Goal: Task Accomplishment & Management: Use online tool/utility

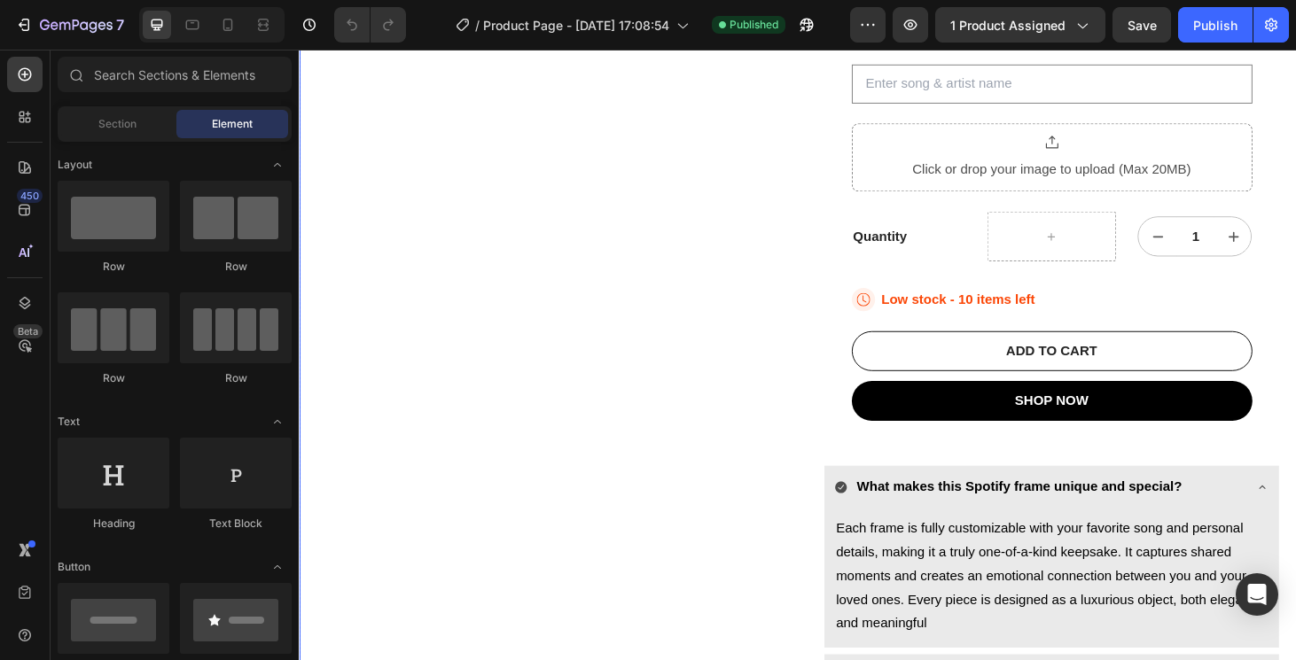
scroll to position [418, 0]
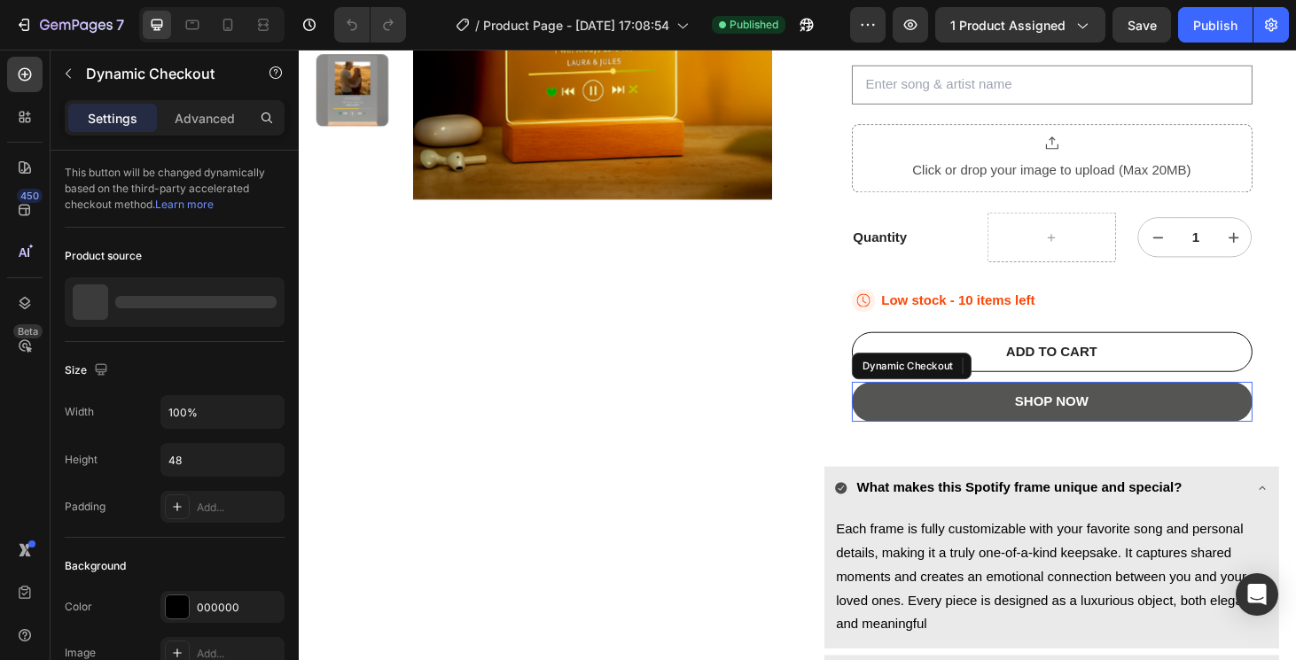
click at [1035, 429] on button "SHOP NOW" at bounding box center [1101, 425] width 427 height 43
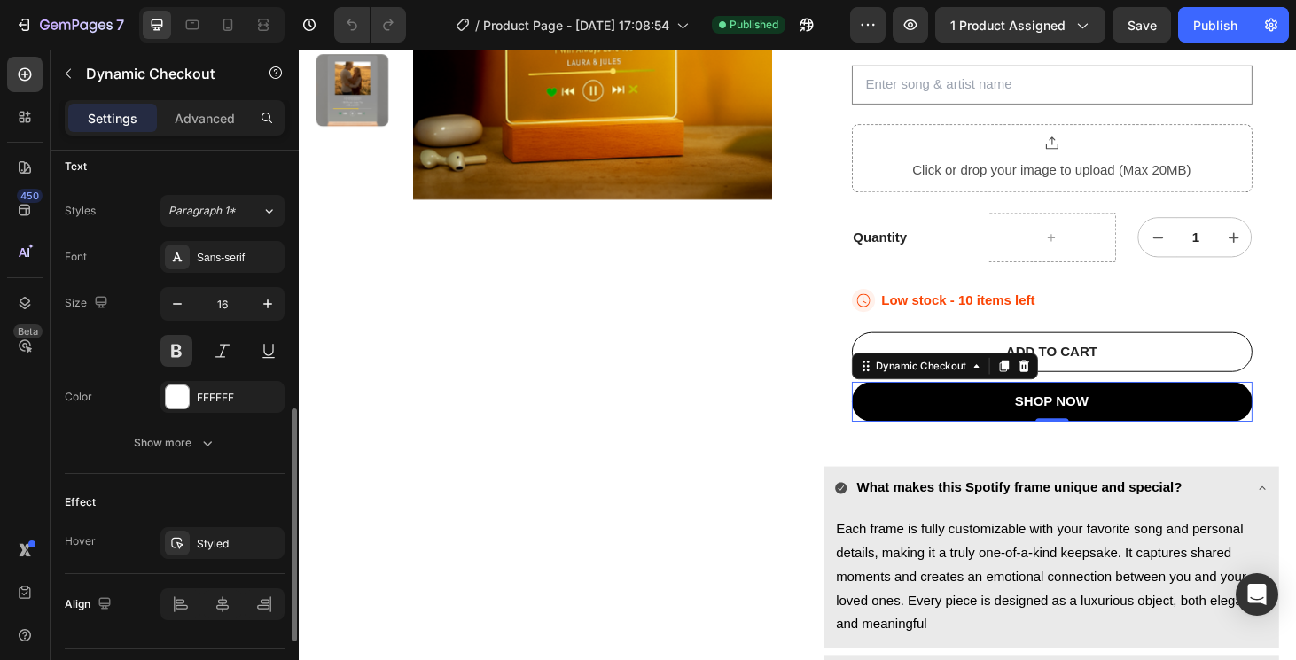
scroll to position [784, 0]
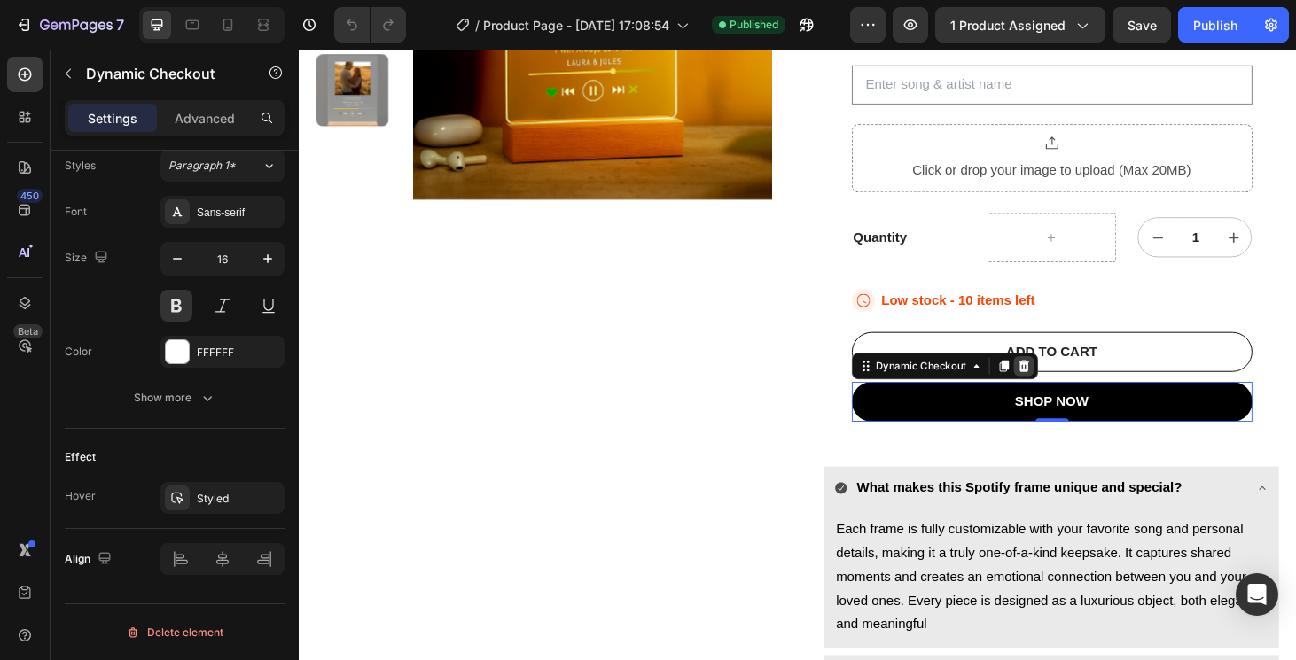
click at [1076, 386] on icon at bounding box center [1072, 387] width 14 height 14
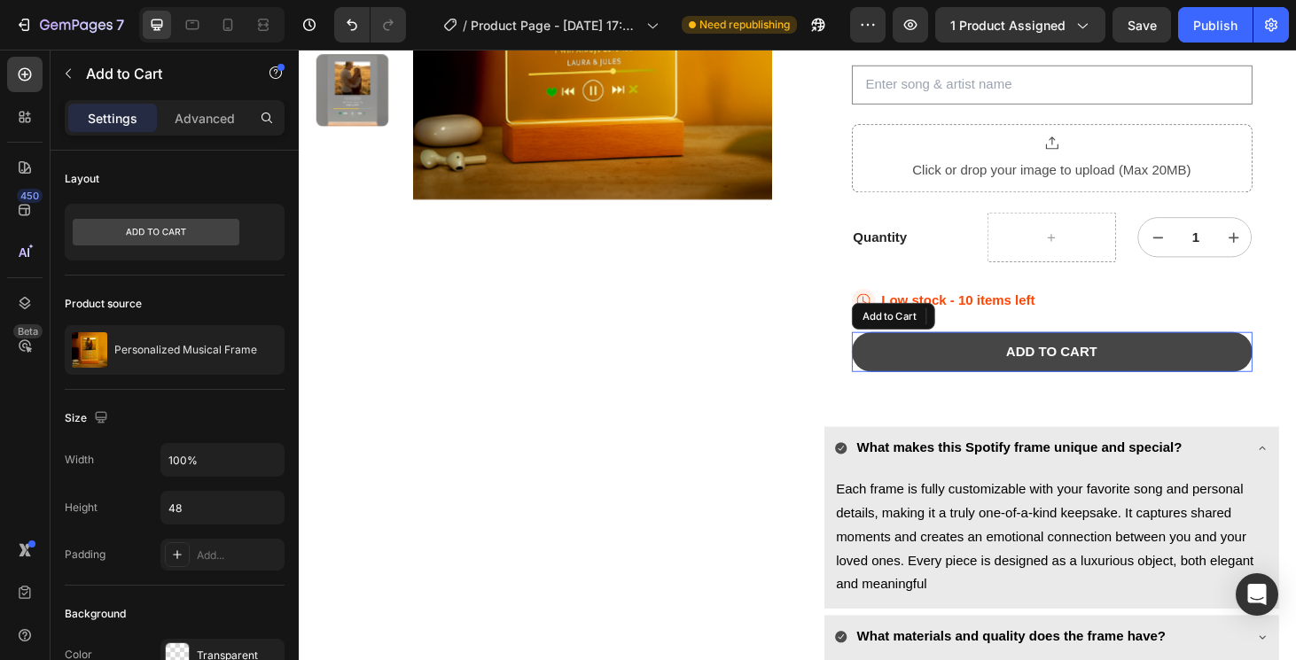
click at [1026, 376] on button "ADD TO CART" at bounding box center [1101, 372] width 427 height 43
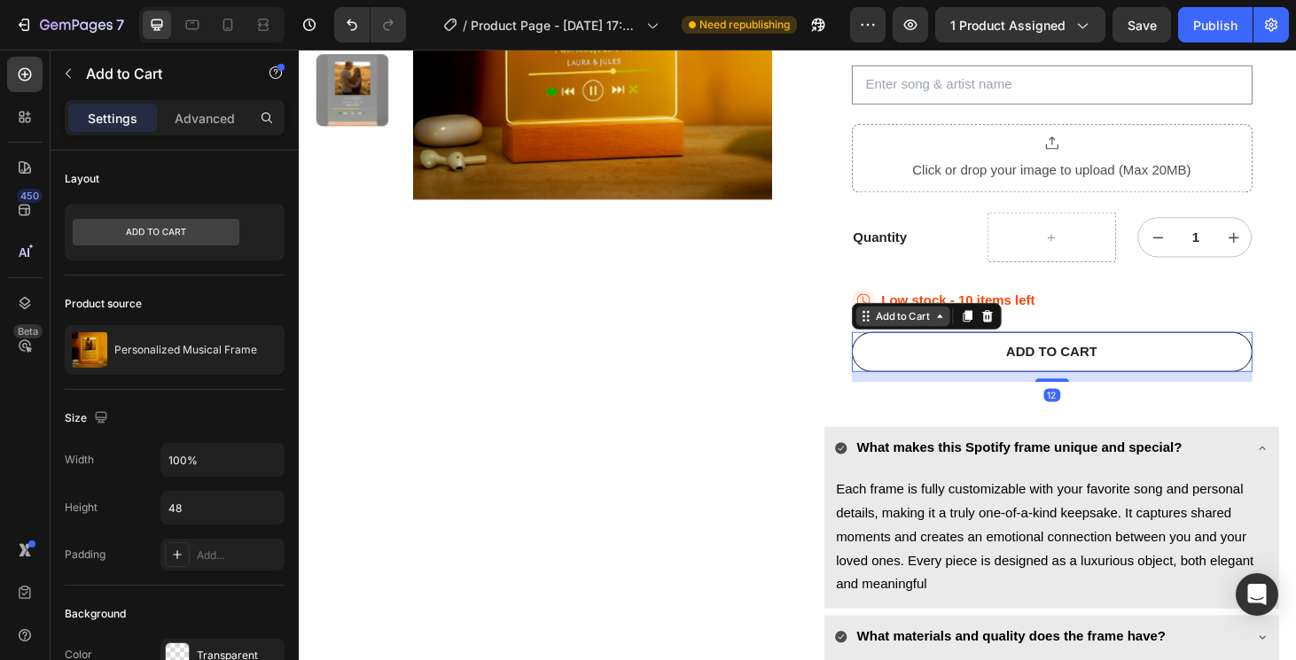
click at [956, 326] on div "Add to Cart" at bounding box center [942, 334] width 65 height 16
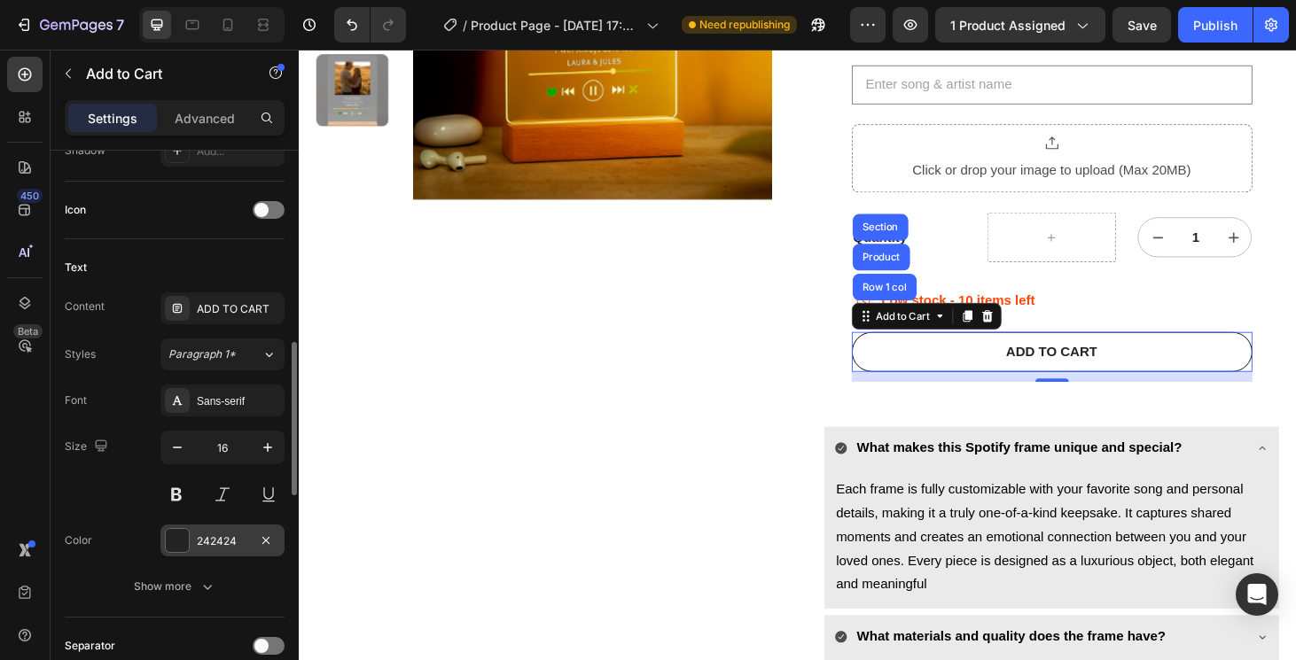
scroll to position [701, 0]
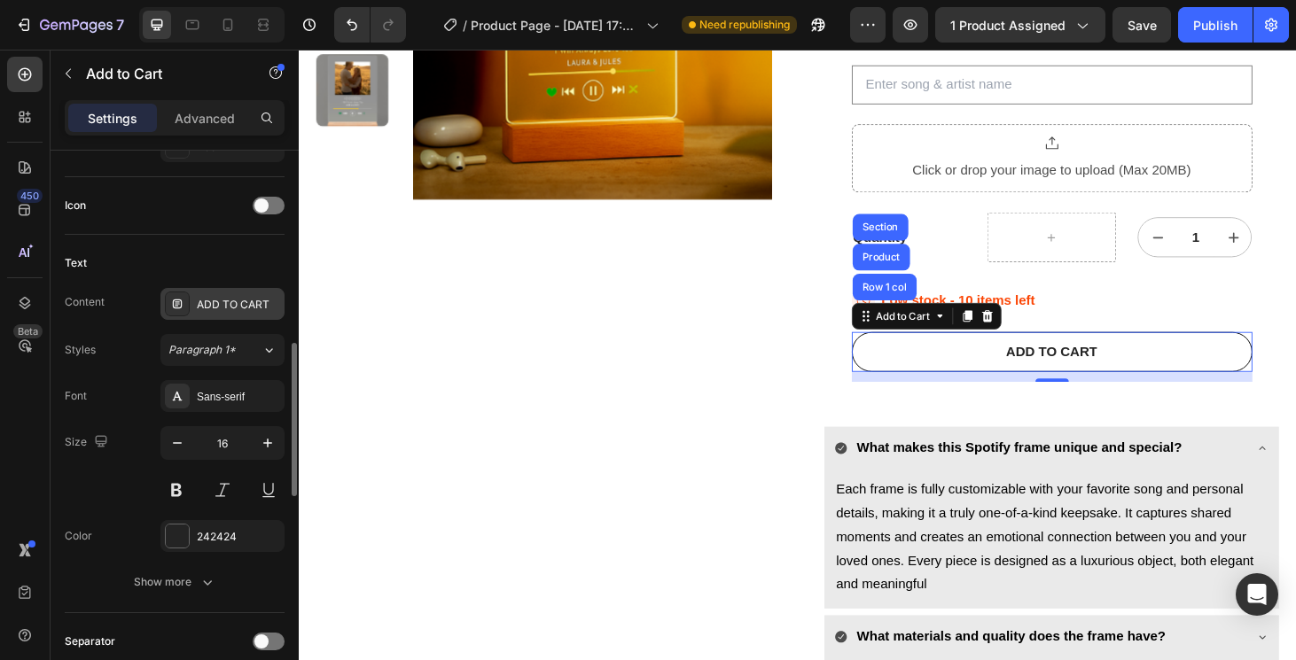
click at [219, 294] on div "ADD TO CART" at bounding box center [222, 304] width 124 height 32
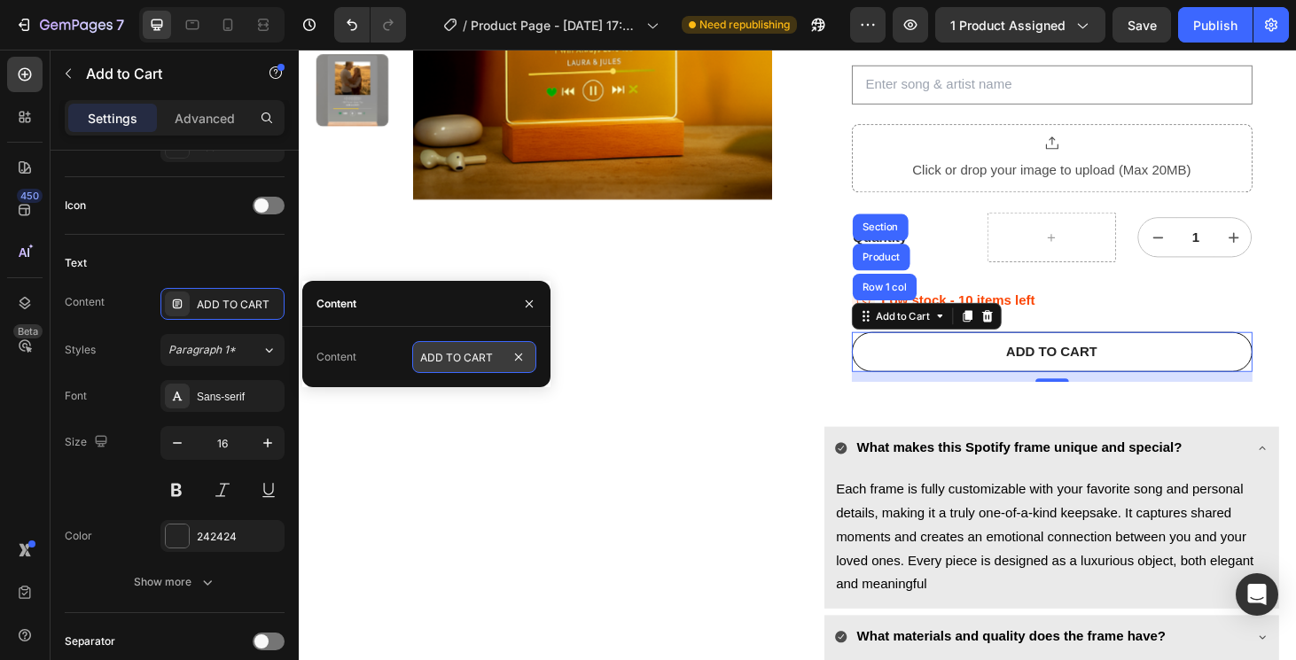
click at [441, 350] on input "ADD TO CART" at bounding box center [474, 357] width 124 height 32
type input "🛒 ADD TO CART"
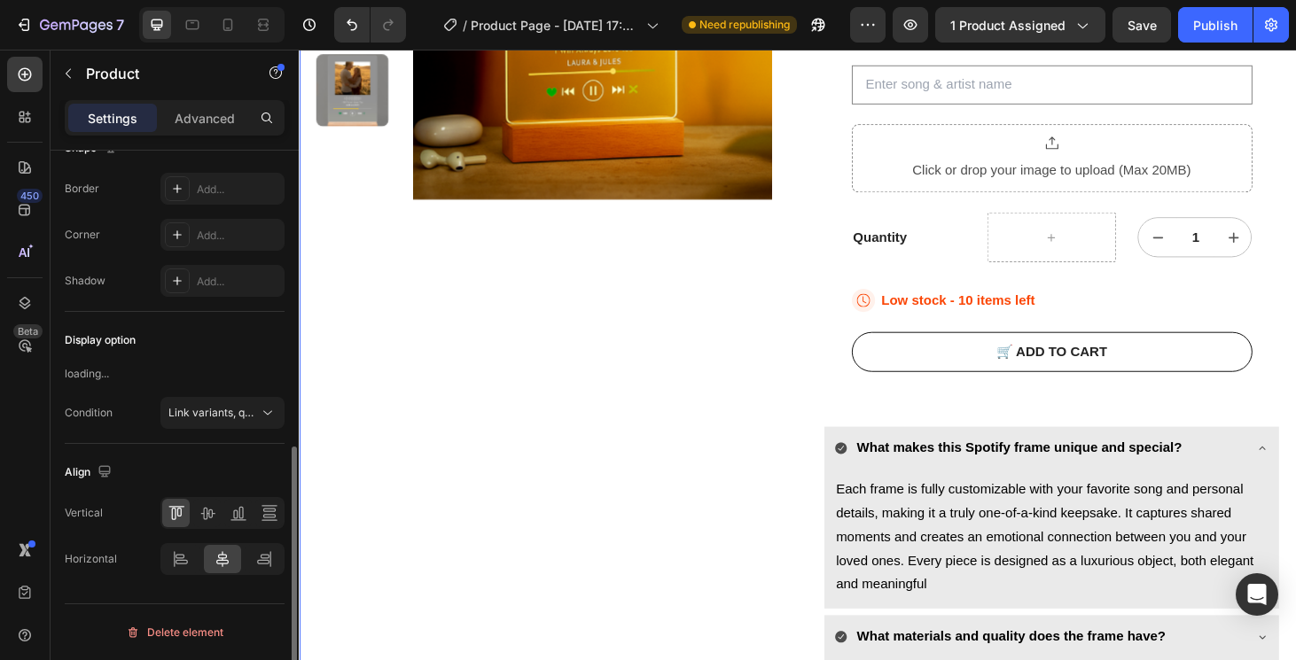
click at [823, 503] on div "Product Images Personalized Musical Frame Product Title Icon Icon Icon Icon Ico…" at bounding box center [831, 270] width 1064 height 976
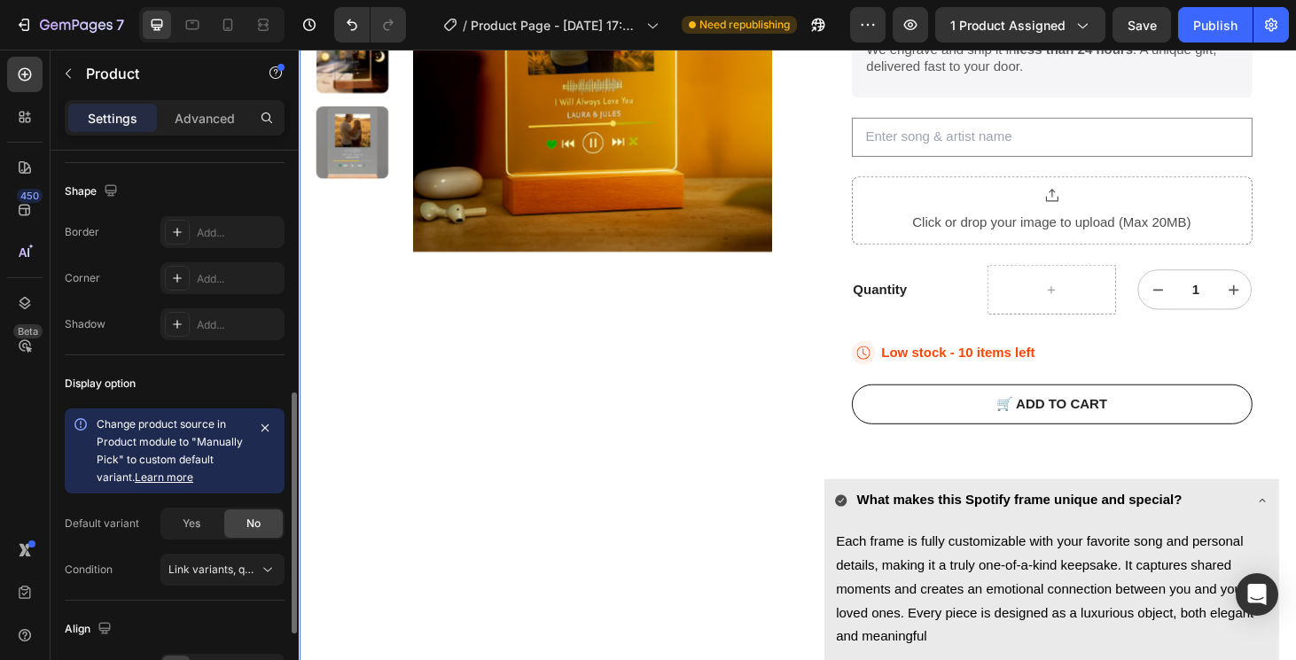
scroll to position [568, 0]
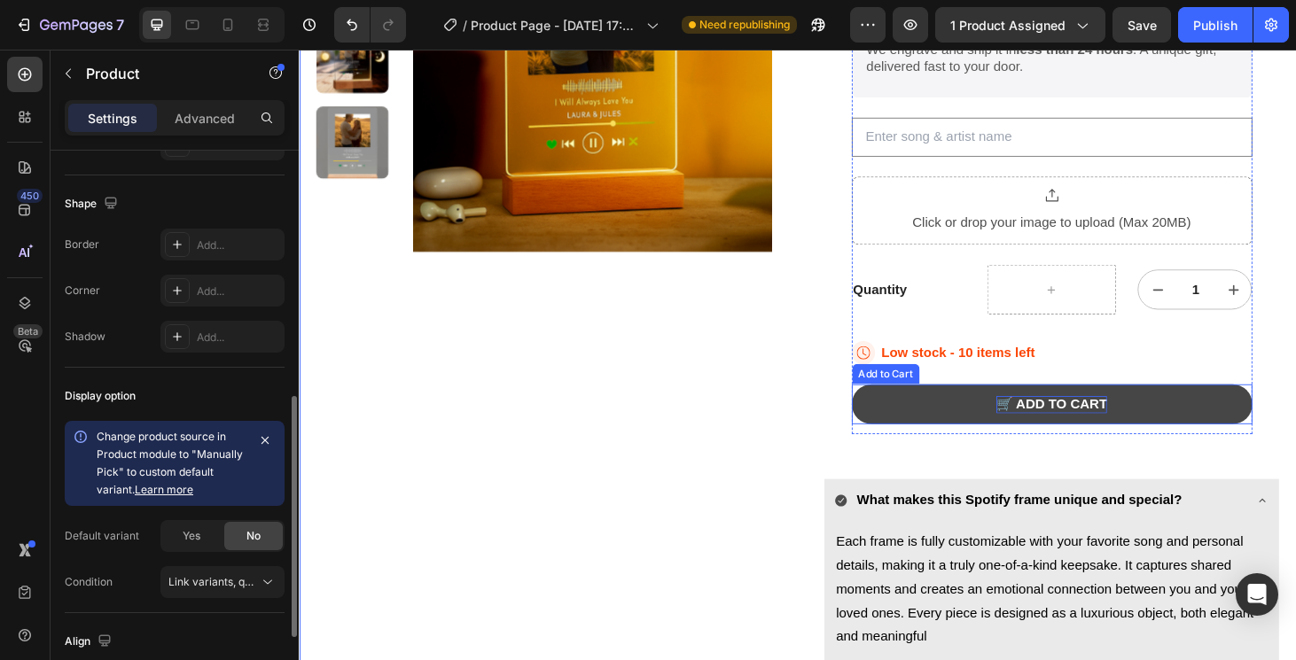
click at [1047, 423] on div "🛒 ADD TO CART" at bounding box center [1101, 428] width 119 height 19
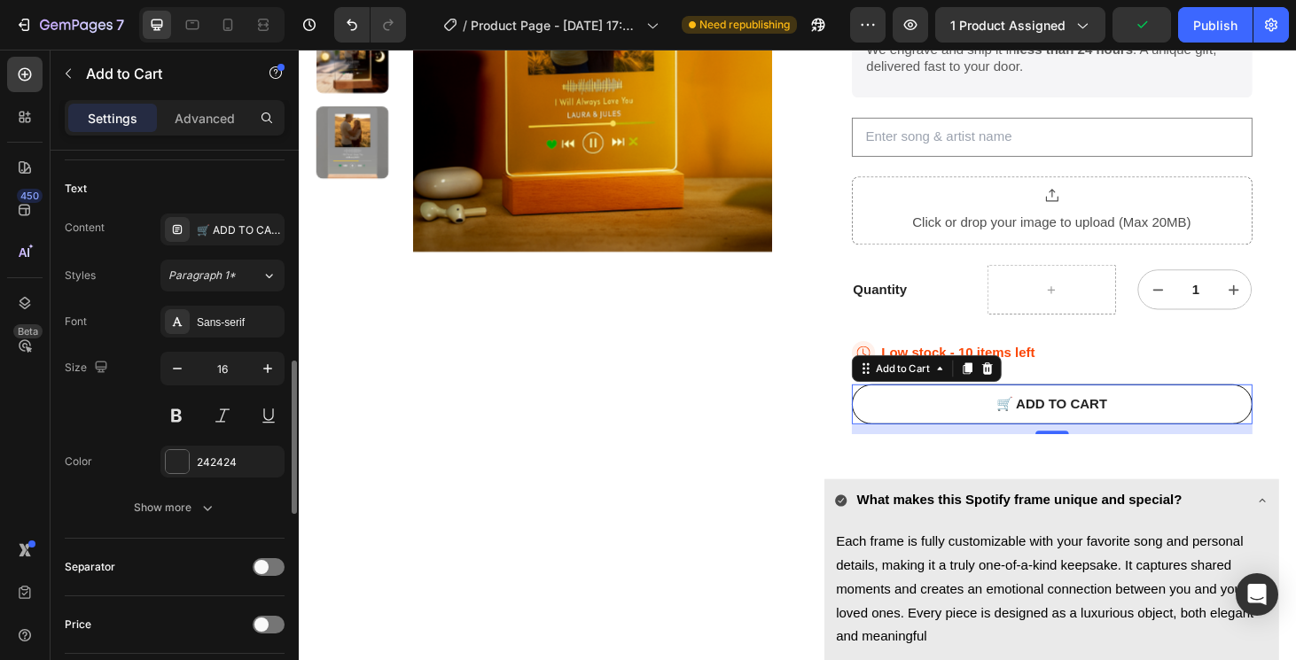
scroll to position [775, 0]
click at [207, 230] on div "🛒 ADD TO CART" at bounding box center [238, 231] width 83 height 16
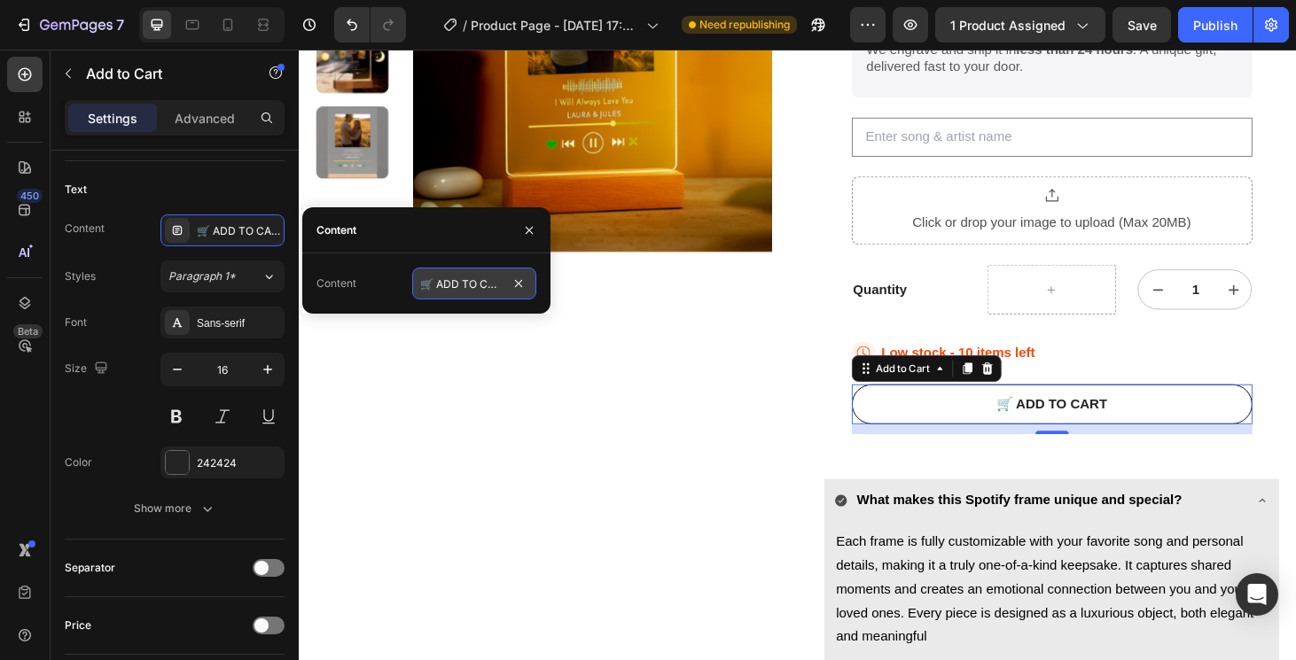
click at [438, 285] on input "🛒 ADD TO CART" at bounding box center [474, 284] width 124 height 32
type input "ADD TO CART"
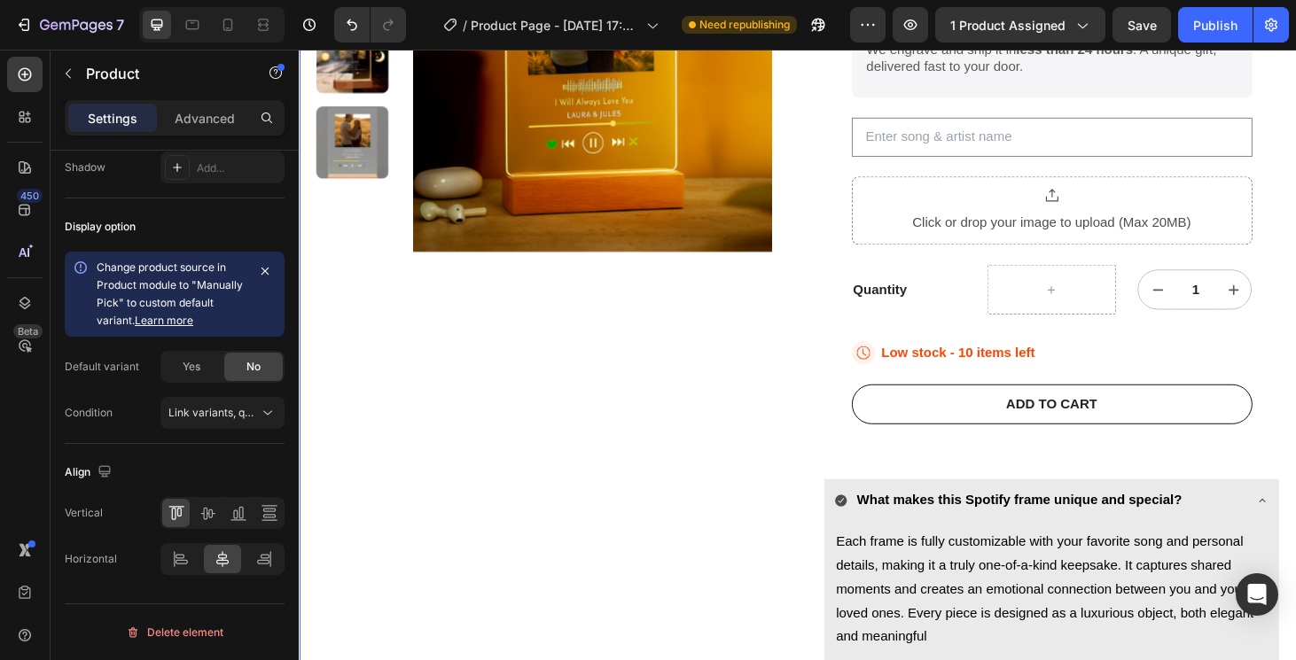
click at [692, 519] on div "Product Images" at bounding box center [559, 326] width 487 height 976
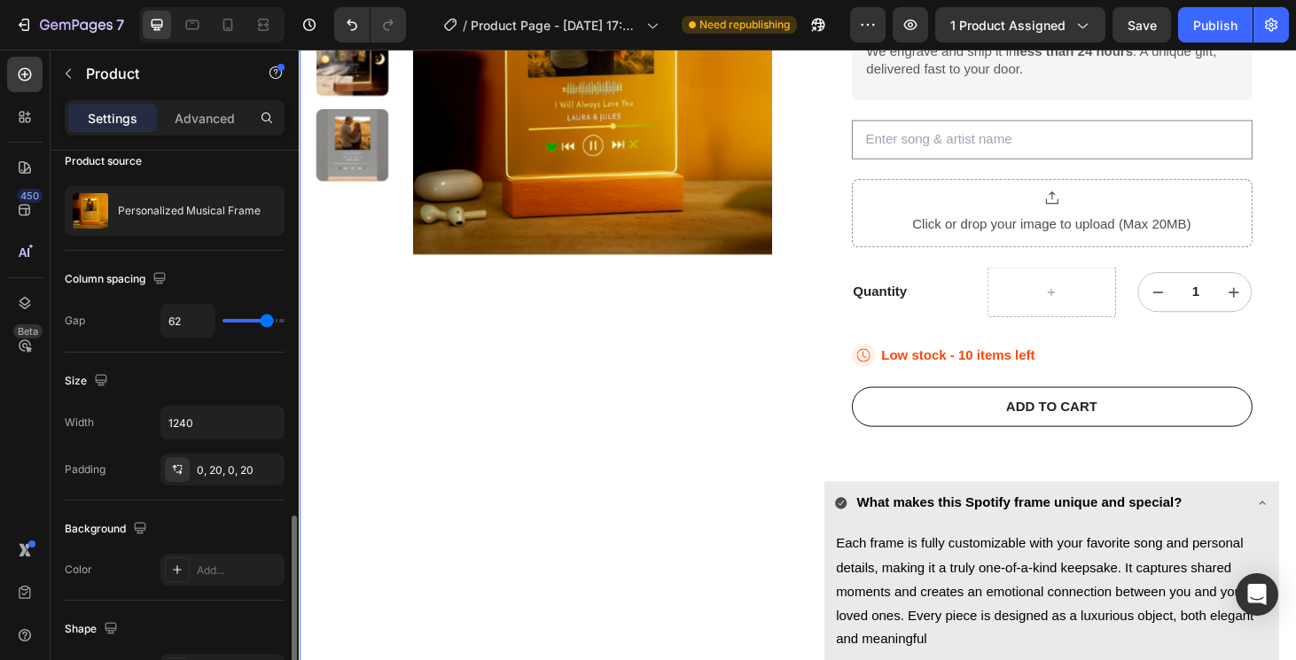
scroll to position [0, 0]
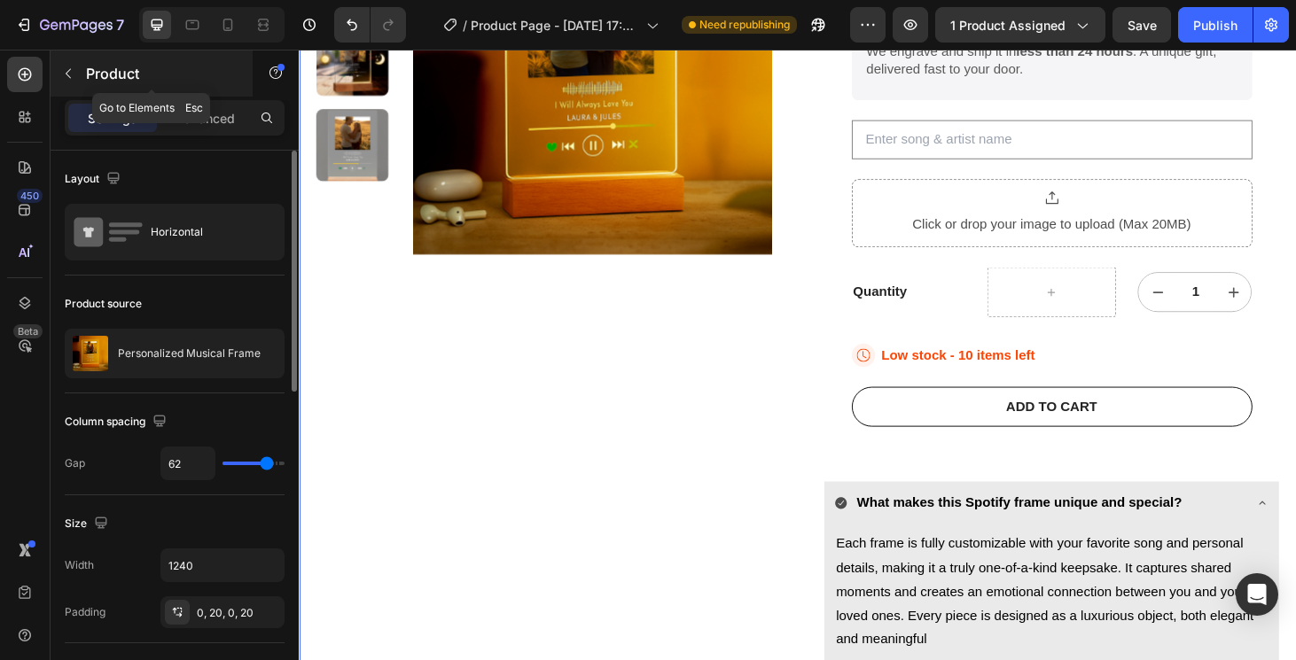
click at [72, 70] on icon "button" at bounding box center [68, 73] width 14 height 14
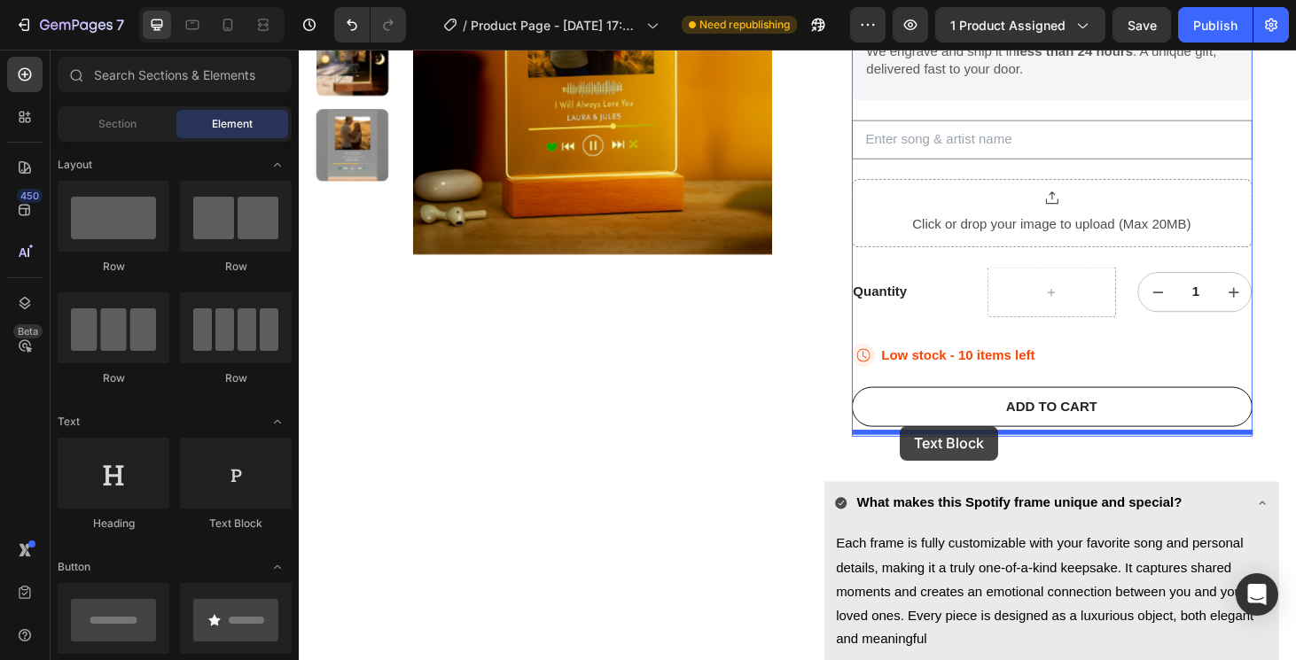
drag, startPoint x: 496, startPoint y: 545, endPoint x: 940, endPoint y: 451, distance: 453.9
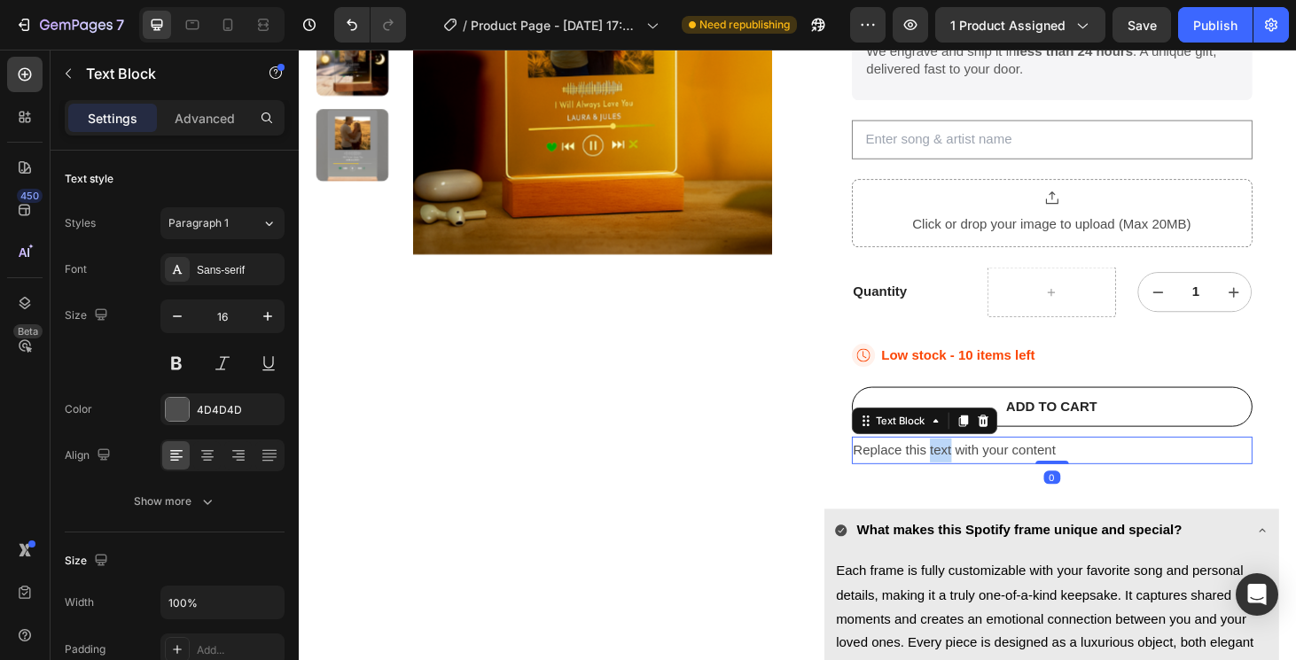
click at [982, 477] on p "Replace this text with your content" at bounding box center [1102, 477] width 424 height 26
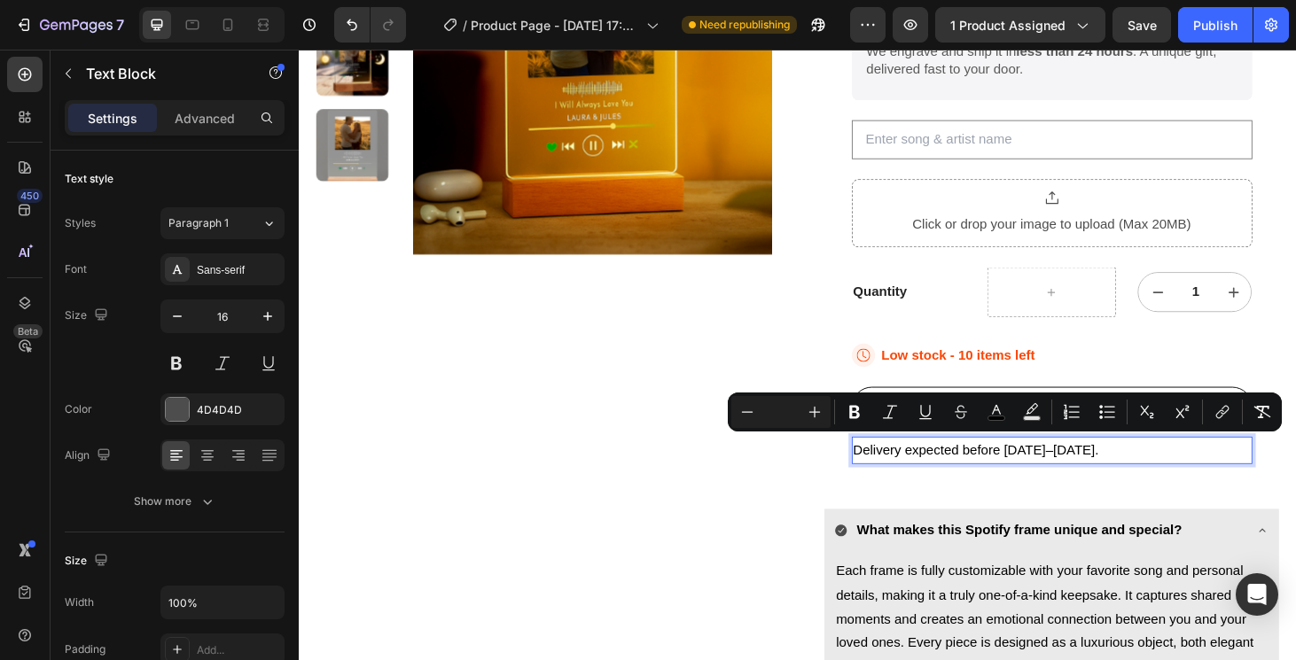
drag, startPoint x: 1050, startPoint y: 471, endPoint x: 1172, endPoint y: 466, distance: 121.5
click at [1172, 466] on p "Delivery expected before [DATE]–[DATE]." at bounding box center [1102, 477] width 424 height 26
click at [845, 415] on button "Bold" at bounding box center [855, 412] width 32 height 32
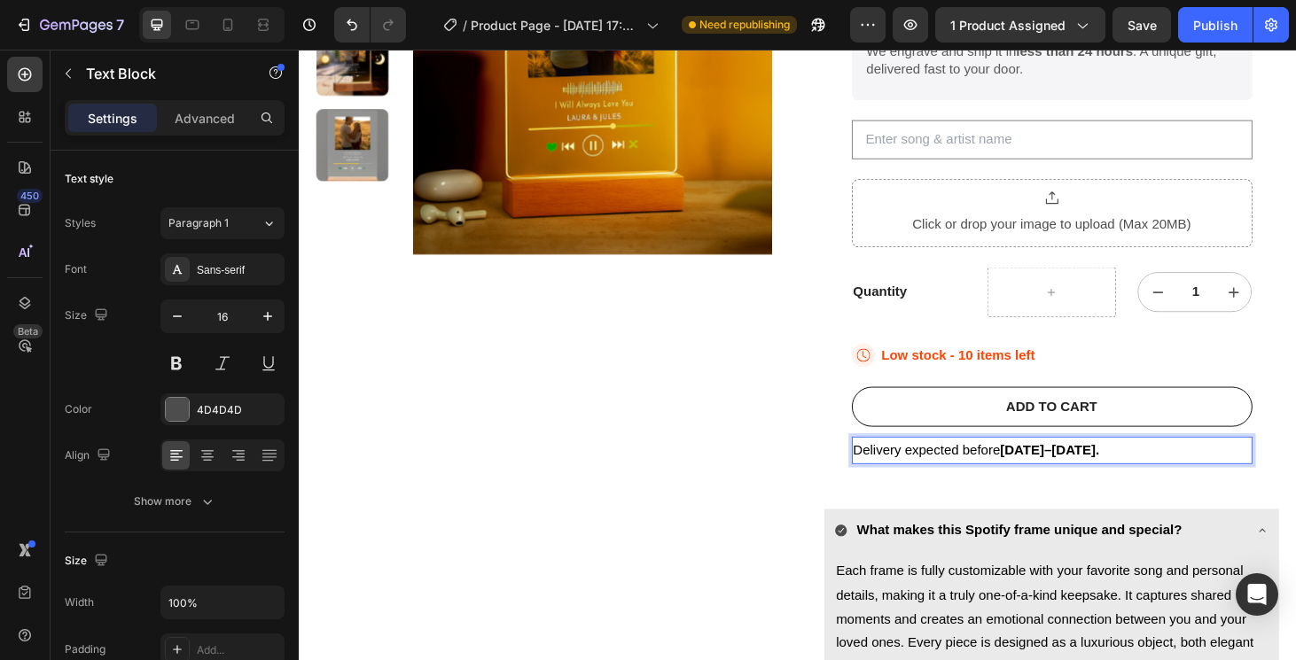
drag, startPoint x: 1053, startPoint y: 474, endPoint x: 1184, endPoint y: 478, distance: 131.2
click at [1184, 478] on p "Delivery expected before [DATE]–[DATE]." at bounding box center [1102, 477] width 424 height 26
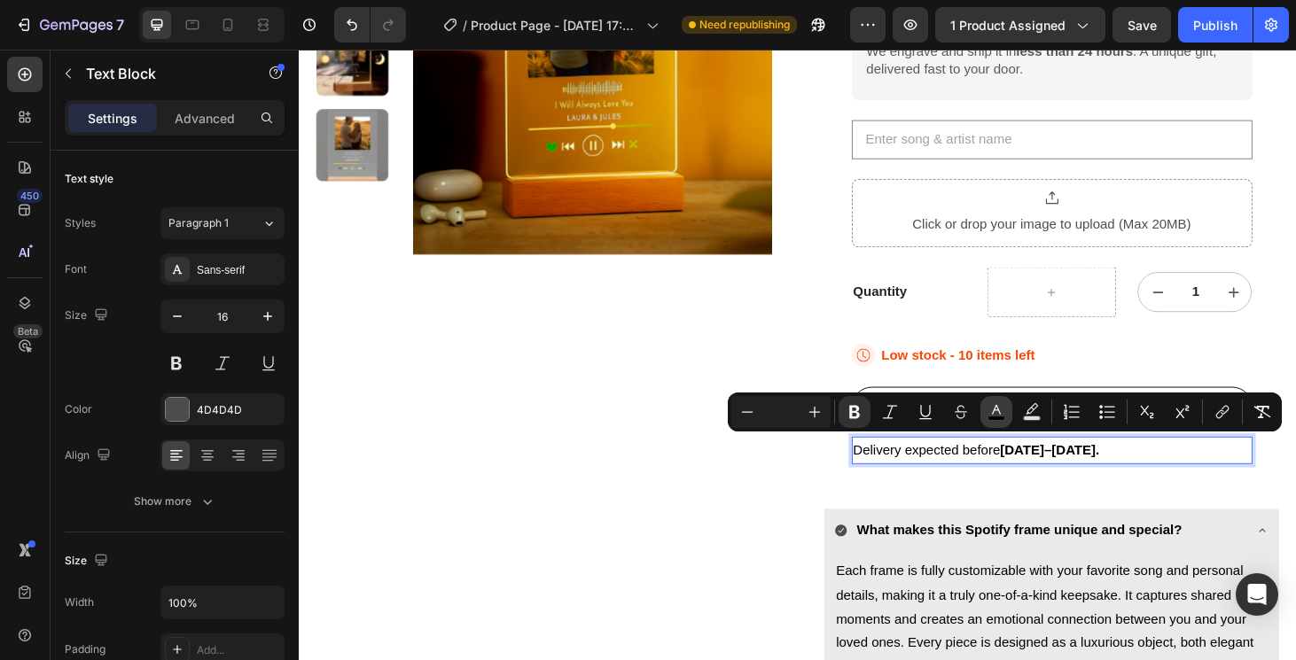
click at [997, 417] on rect "Editor contextual toolbar" at bounding box center [996, 419] width 17 height 4
type input "000000"
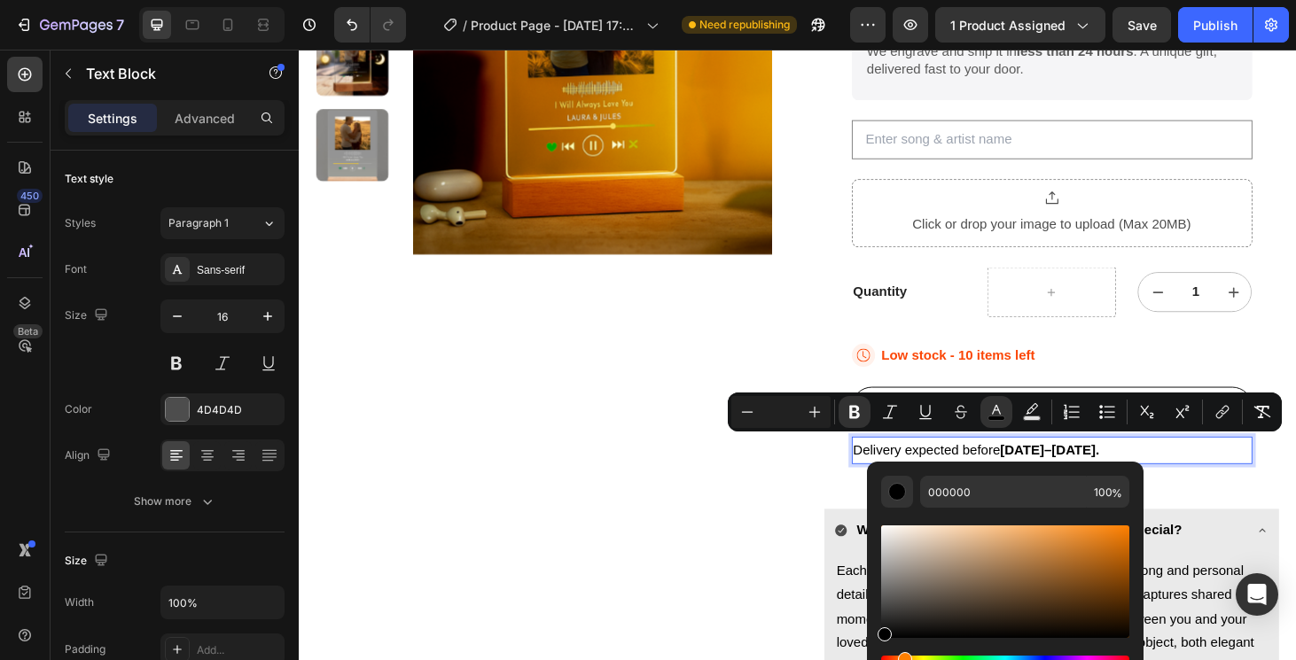
drag, startPoint x: 884, startPoint y: 657, endPoint x: 901, endPoint y: 660, distance: 17.9
click at [901, 660] on div "Hue" at bounding box center [1005, 659] width 248 height 7
drag, startPoint x: 886, startPoint y: 656, endPoint x: 900, endPoint y: 658, distance: 13.4
click at [900, 658] on div "Hue" at bounding box center [903, 659] width 14 height 14
drag, startPoint x: 886, startPoint y: 635, endPoint x: 1138, endPoint y: 520, distance: 276.5
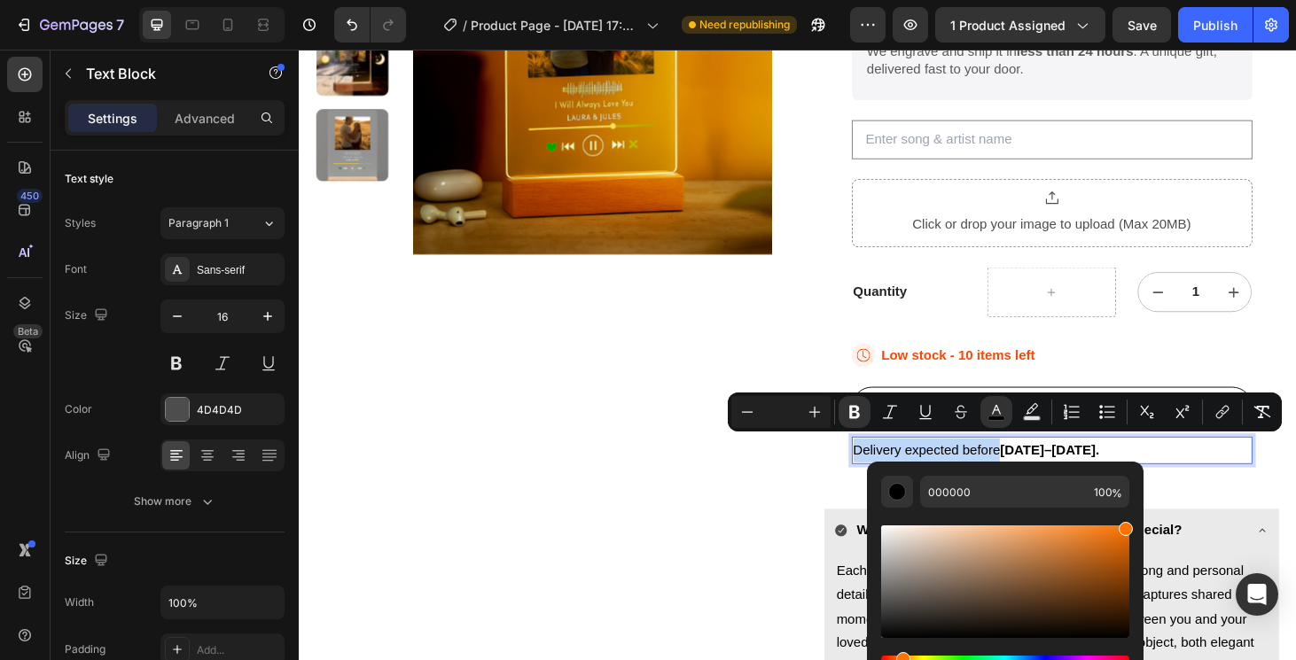
click at [1138, 520] on div "000000 100 %" at bounding box center [1005, 575] width 277 height 226
type input "FF7200"
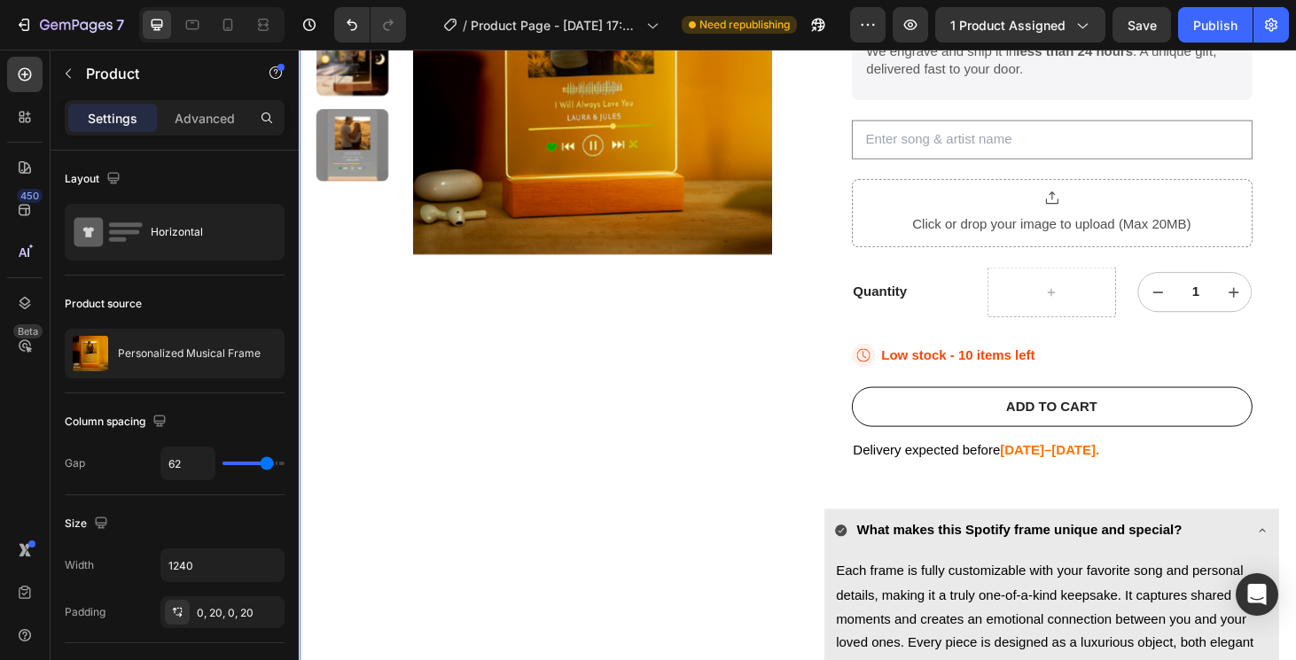
click at [769, 543] on div "Product Images" at bounding box center [559, 342] width 487 height 1005
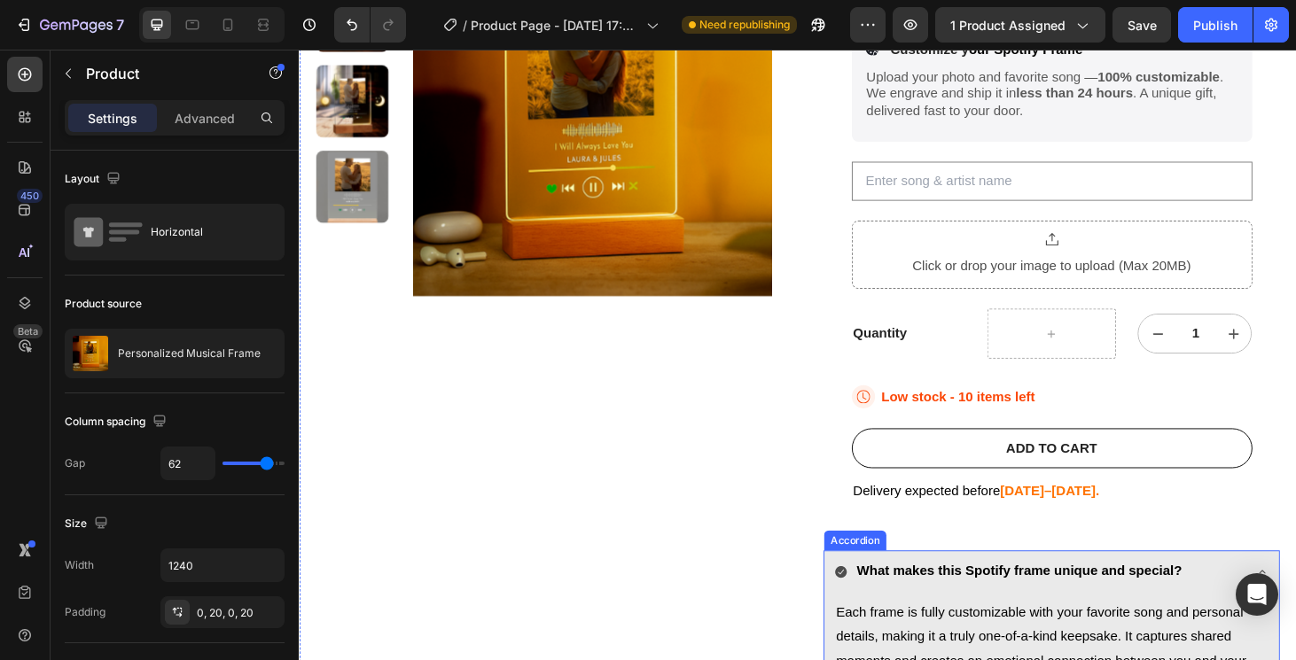
scroll to position [310, 0]
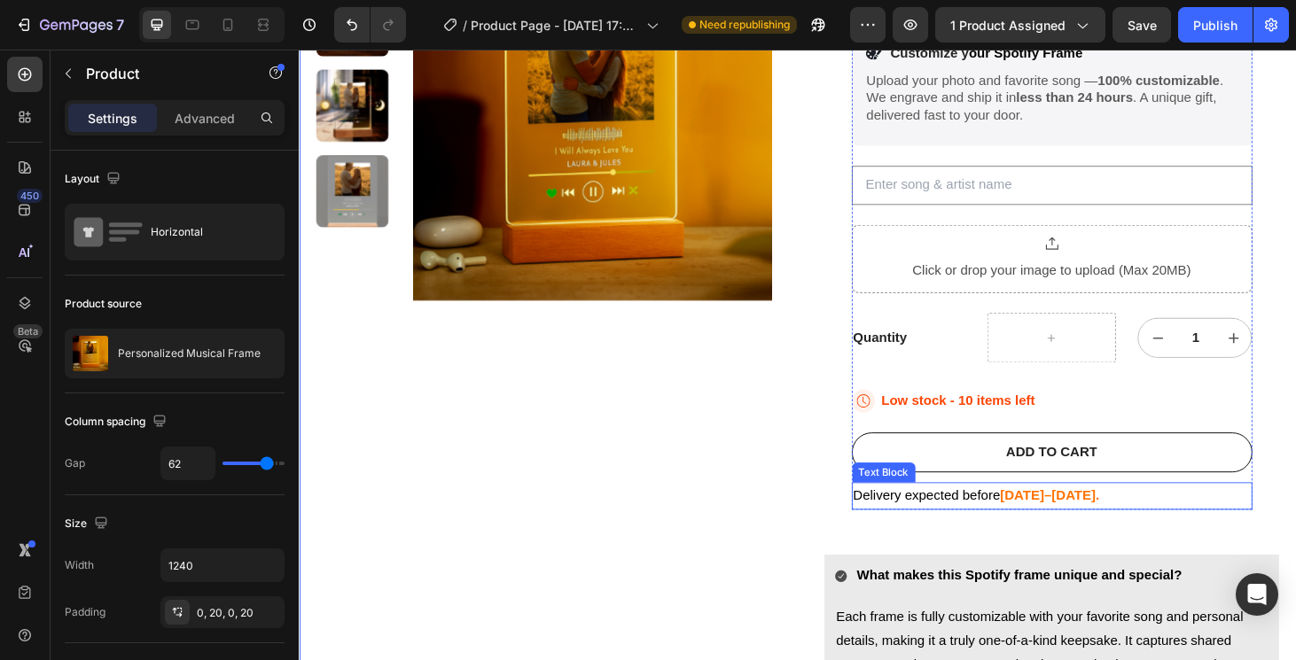
click at [988, 523] on span "Delivery expected before" at bounding box center [968, 525] width 157 height 15
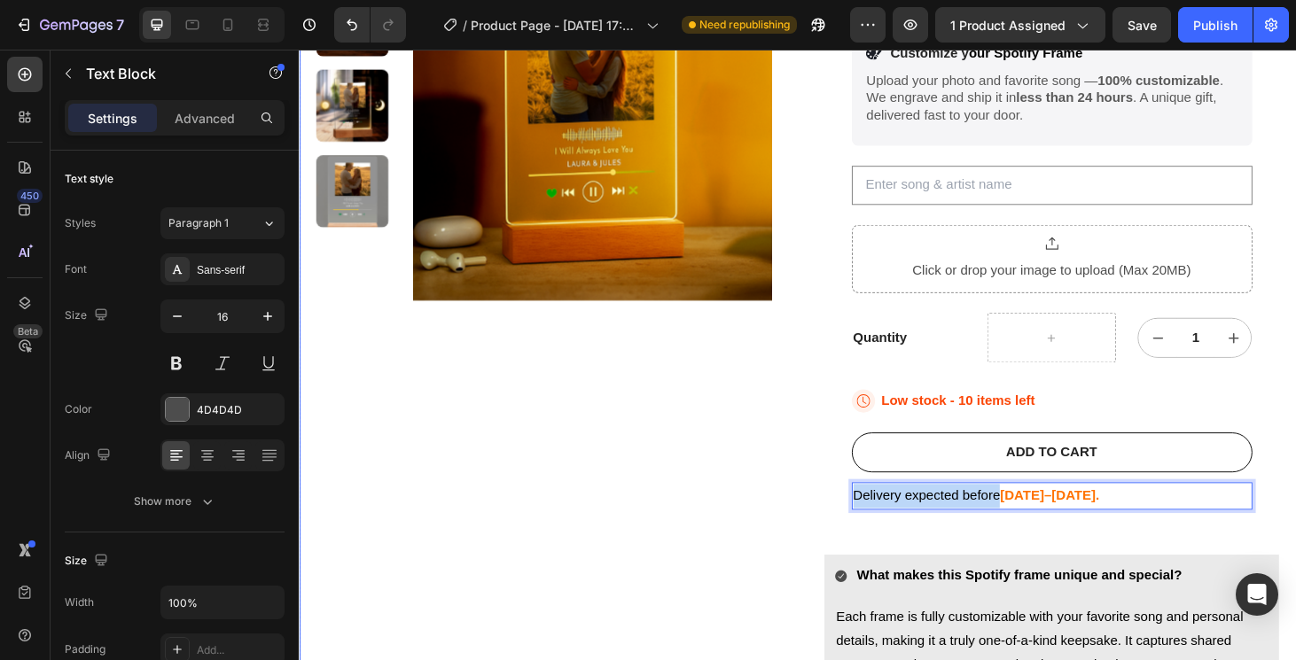
drag, startPoint x: 1044, startPoint y: 520, endPoint x: 858, endPoint y: 526, distance: 186.2
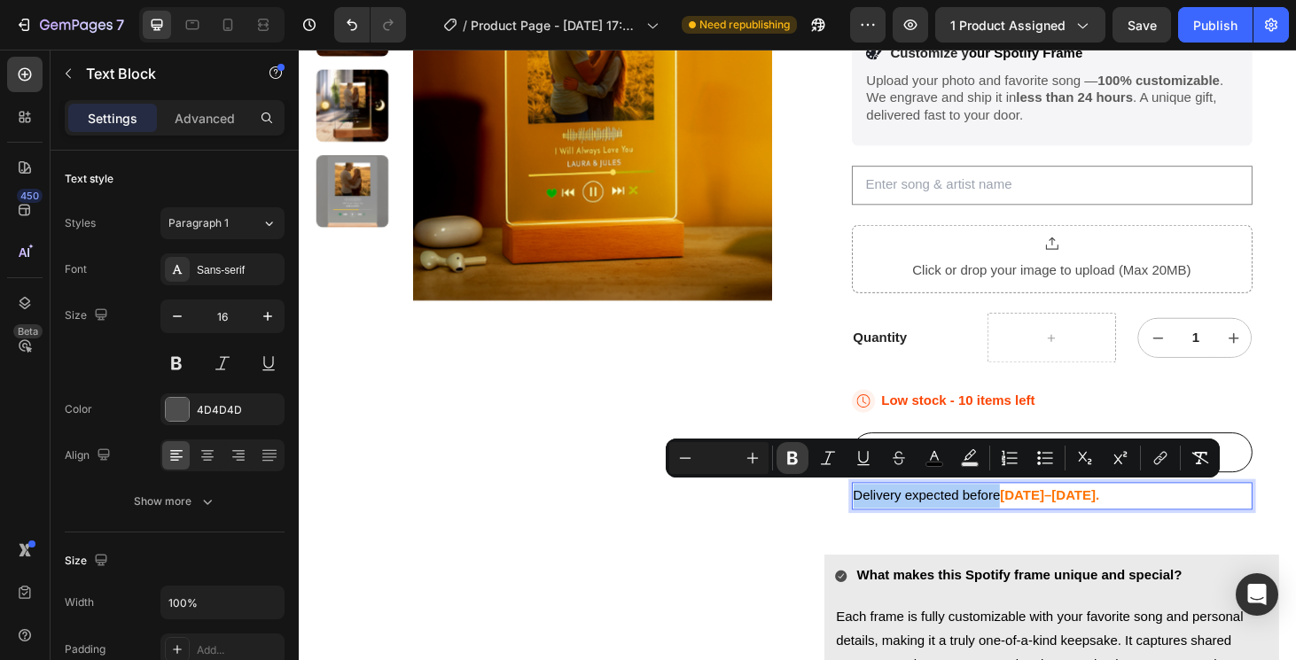
click at [800, 457] on icon "Editor contextual toolbar" at bounding box center [793, 458] width 18 height 18
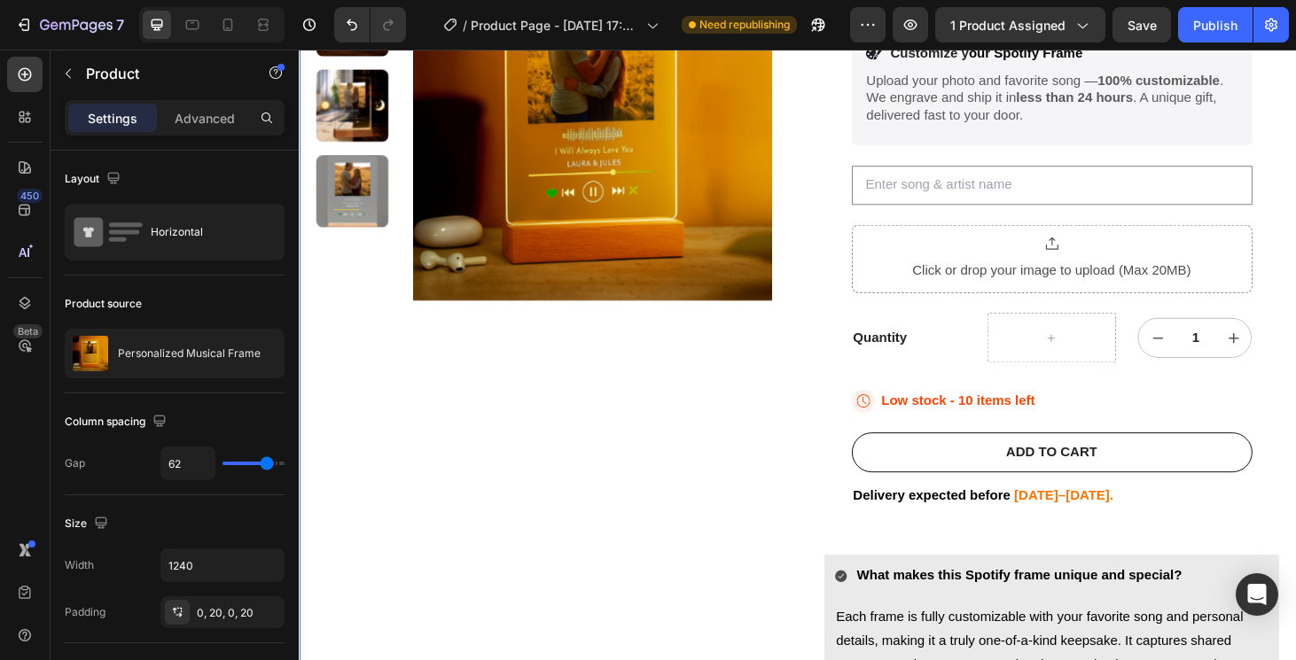
click at [733, 625] on div "Product Images" at bounding box center [559, 391] width 487 height 1005
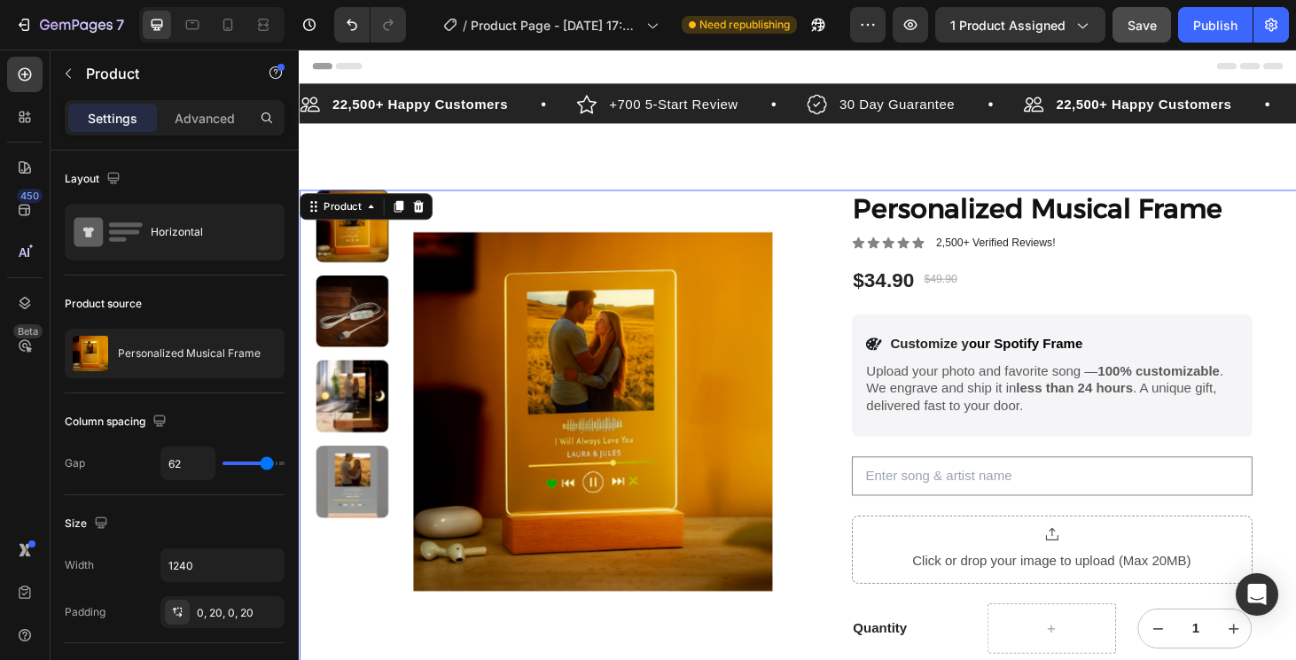
scroll to position [0, 0]
